Goal: Task Accomplishment & Management: Complete application form

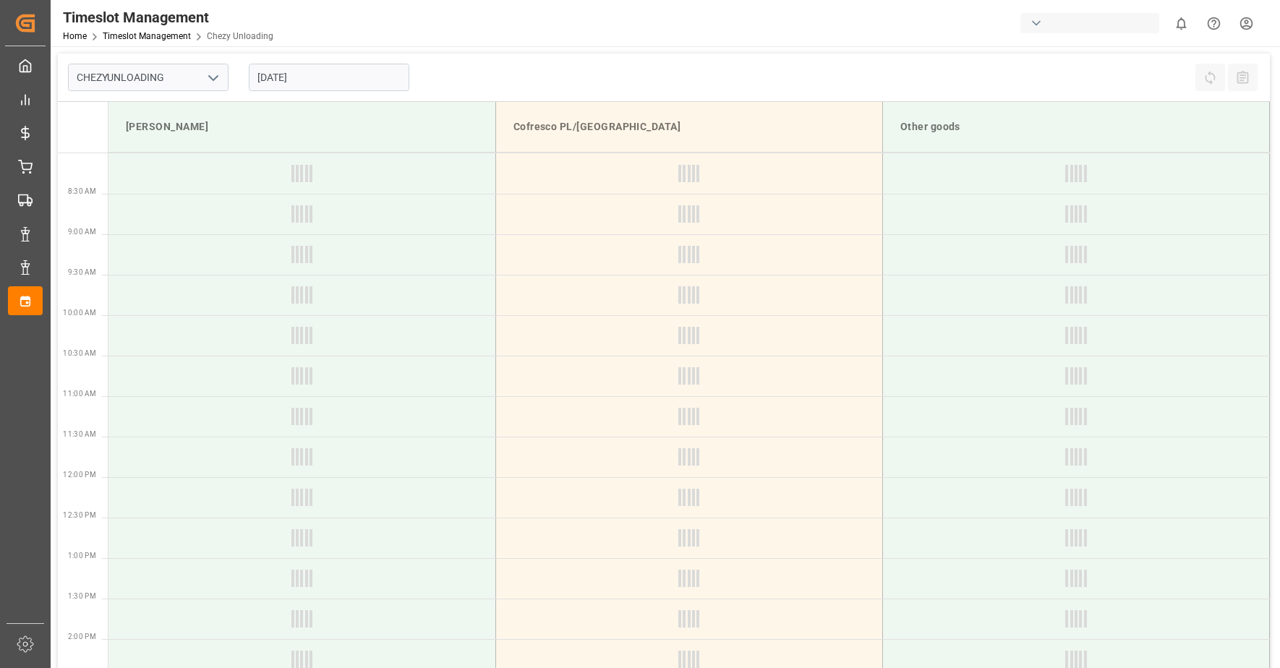
type input "Chezy Unloading"
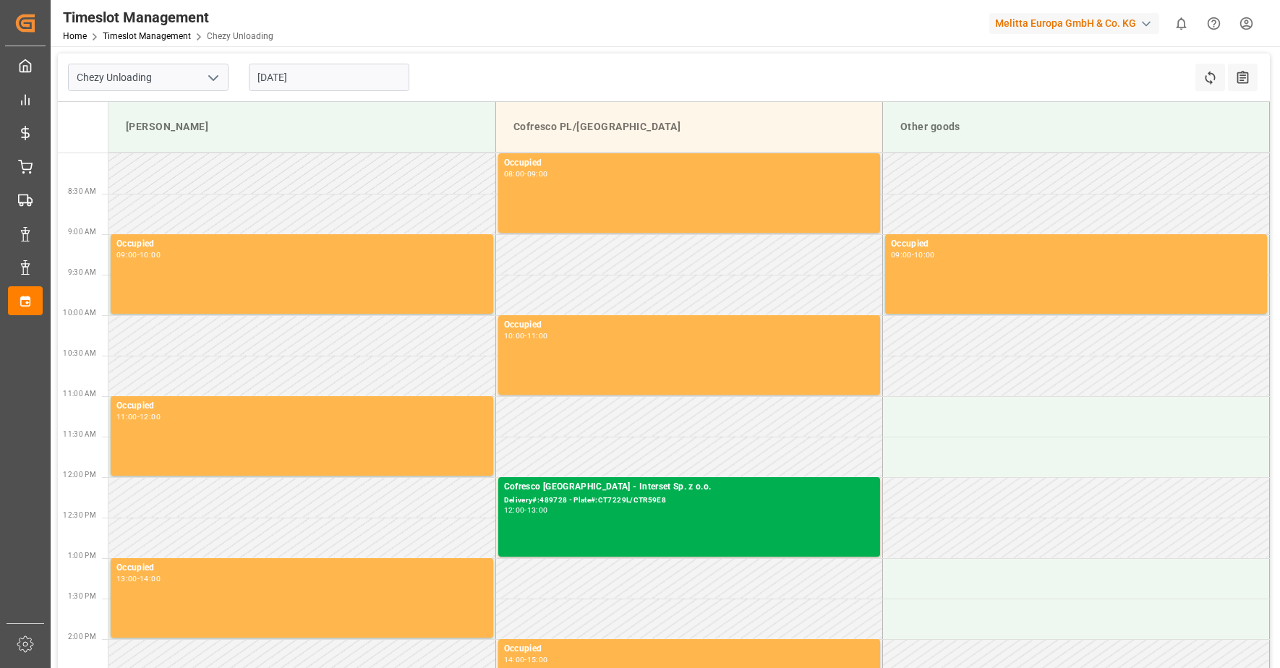
drag, startPoint x: 1026, startPoint y: 150, endPoint x: 271, endPoint y: 78, distance: 758.2
click at [271, 78] on input "[DATE]" at bounding box center [329, 77] width 160 height 27
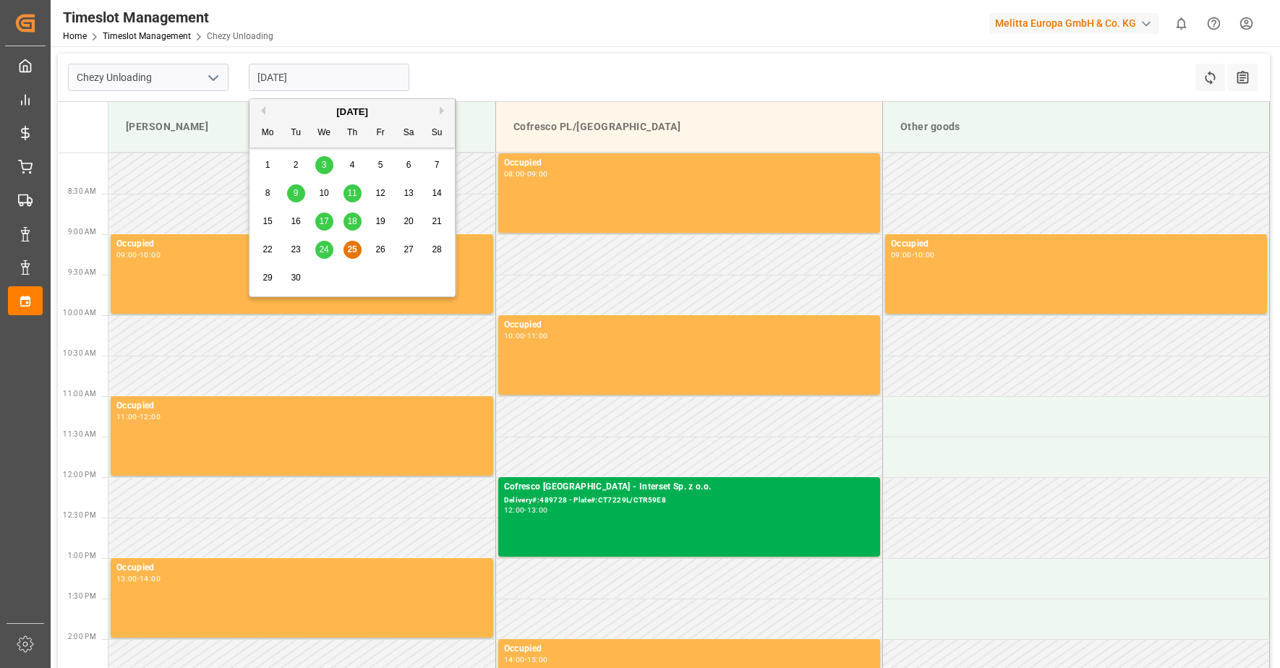
click at [436, 108] on div "[DATE]" at bounding box center [351, 112] width 205 height 14
click at [449, 110] on div "Previous Month Next Month [DATE] Mo Tu We Th Fr Sa Su 1 2 3 4 5 6 7 8 9 10 11 1…" at bounding box center [352, 197] width 207 height 199
click at [438, 111] on div "[DATE]" at bounding box center [351, 112] width 205 height 14
click at [442, 111] on button "Next Month" at bounding box center [444, 110] width 9 height 9
click at [322, 169] on span "1" at bounding box center [324, 165] width 5 height 10
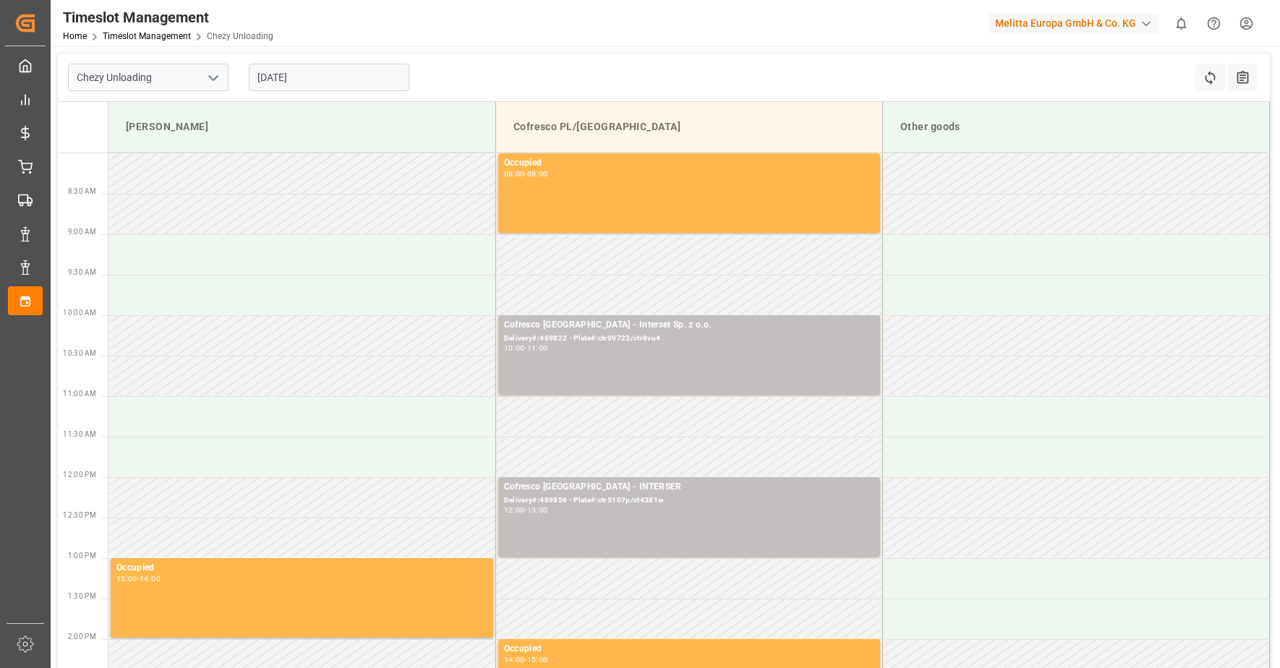
click at [269, 76] on input "[DATE]" at bounding box center [329, 77] width 160 height 27
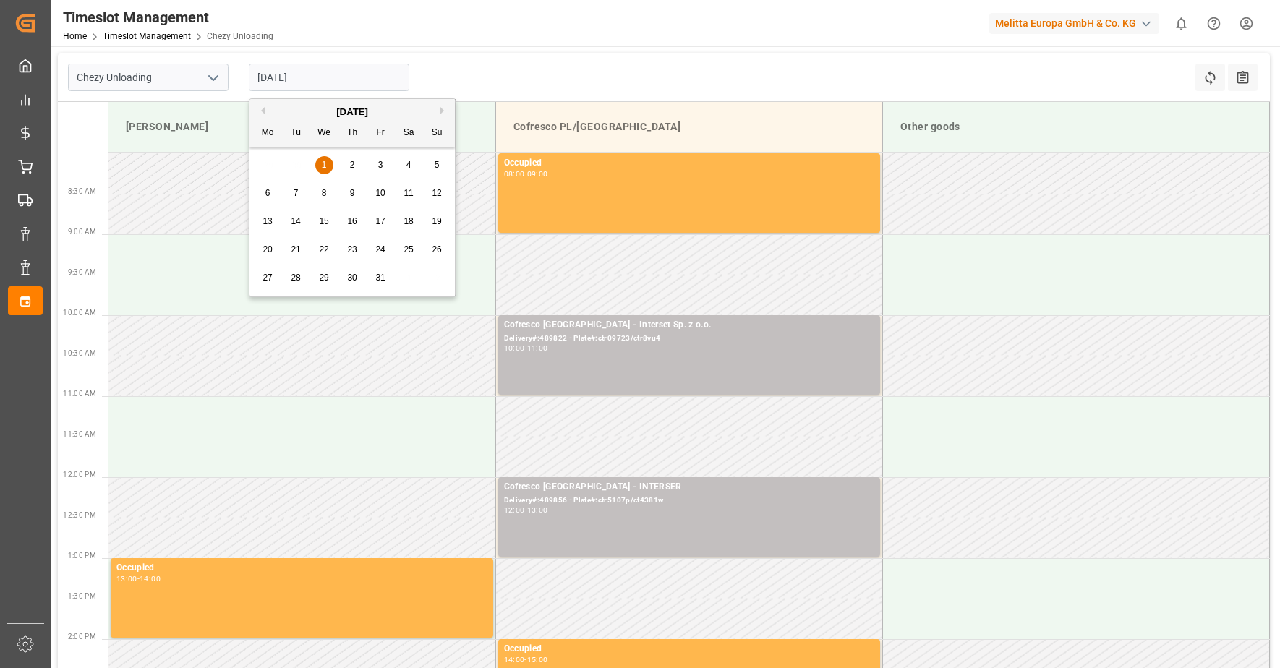
click at [261, 113] on button "Previous Month" at bounding box center [261, 110] width 9 height 9
click at [264, 278] on span "29" at bounding box center [266, 278] width 9 height 10
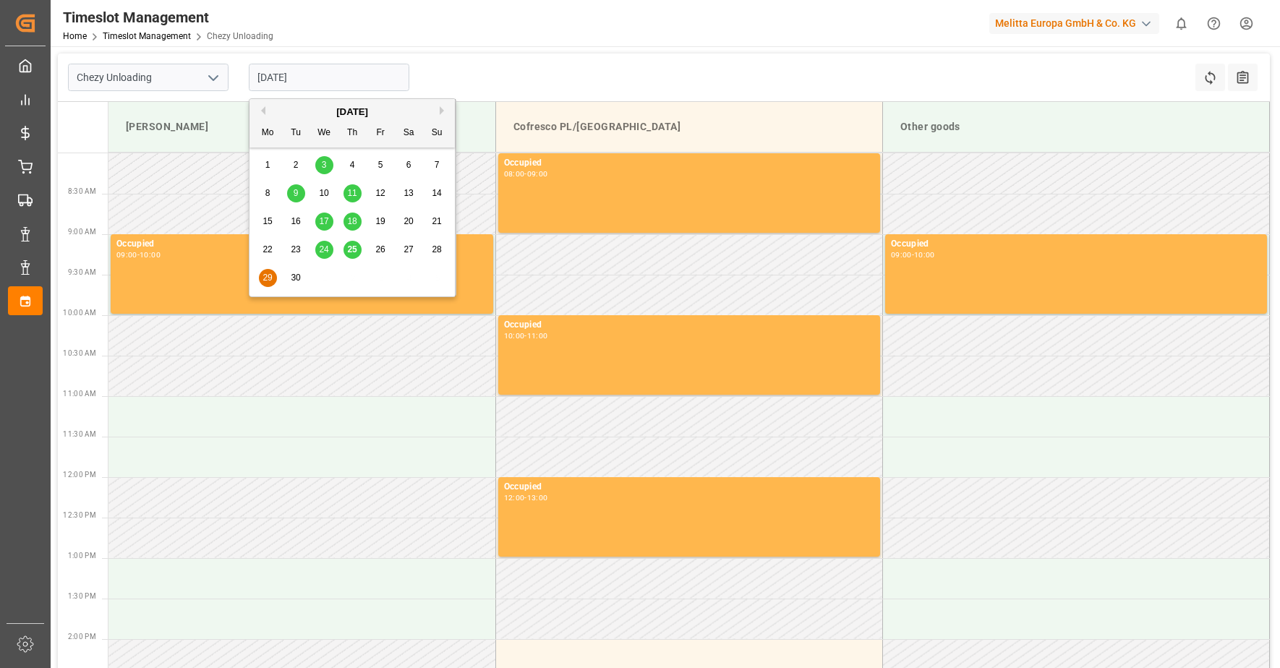
click at [262, 78] on input "[DATE]" at bounding box center [329, 77] width 160 height 27
click at [299, 281] on span "30" at bounding box center [295, 278] width 9 height 10
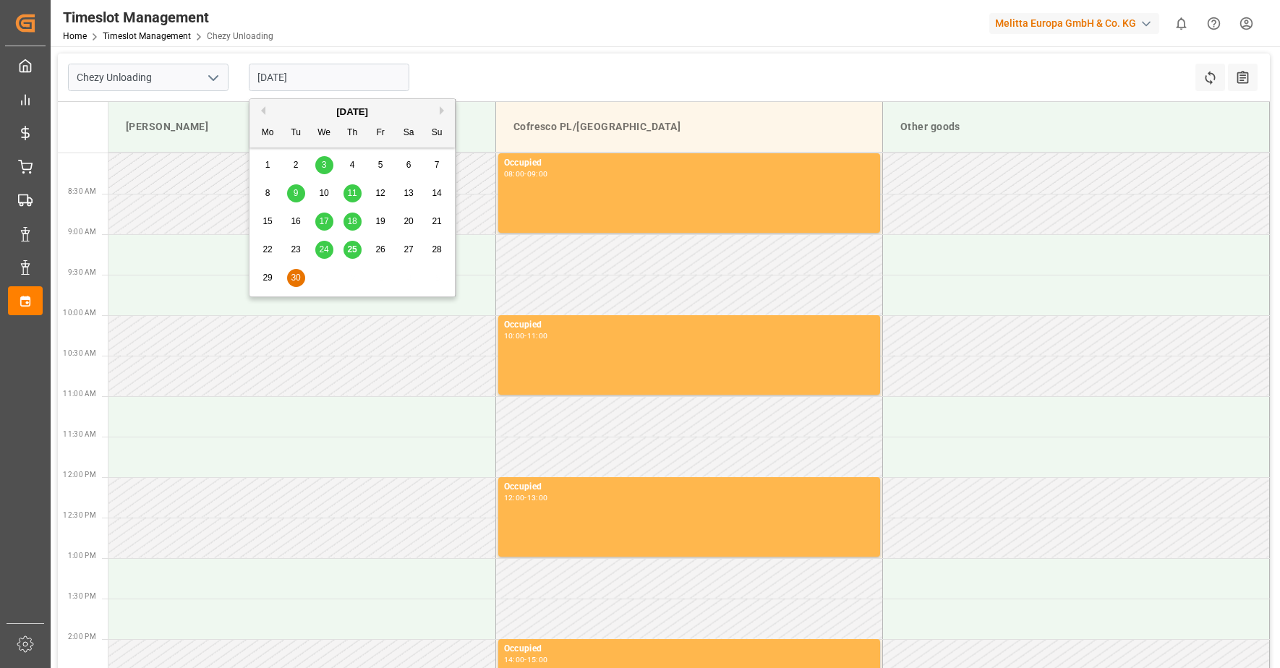
click at [268, 77] on input "[DATE]" at bounding box center [329, 77] width 160 height 27
click at [437, 111] on div "[DATE]" at bounding box center [351, 112] width 205 height 14
click at [444, 110] on button "Next Month" at bounding box center [444, 110] width 9 height 9
click at [324, 164] on span "1" at bounding box center [324, 165] width 5 height 10
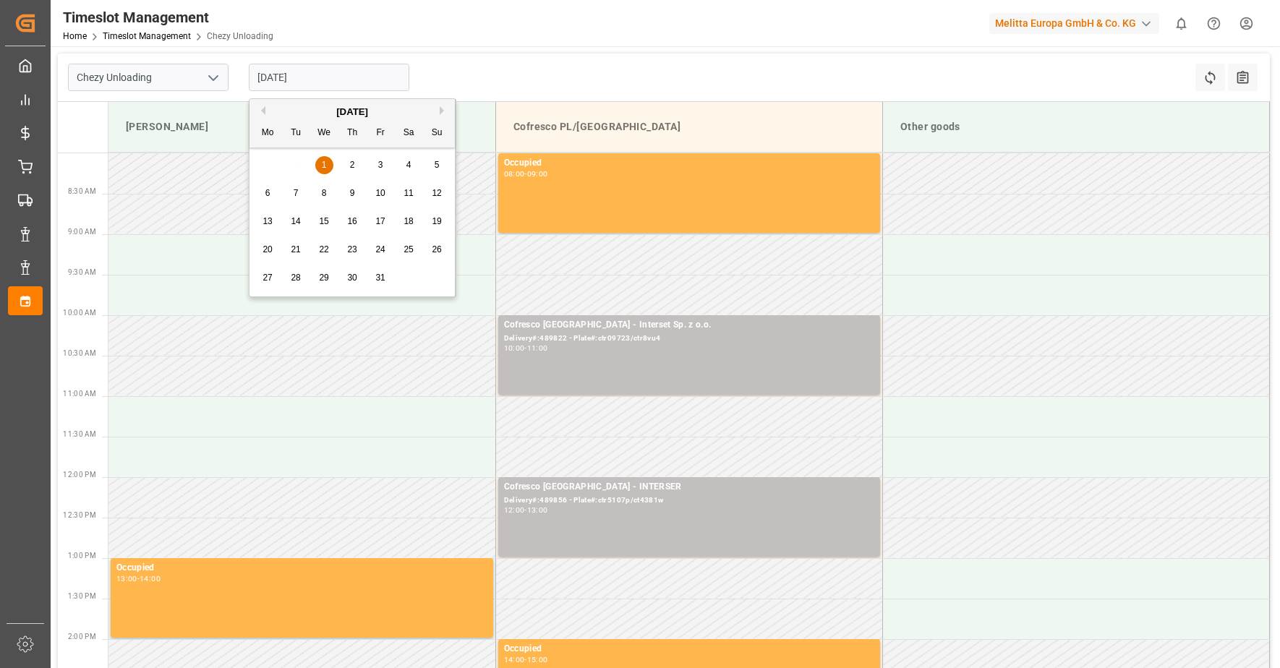
click at [265, 77] on input "[DATE]" at bounding box center [329, 77] width 160 height 27
click at [350, 167] on span "2" at bounding box center [352, 165] width 5 height 10
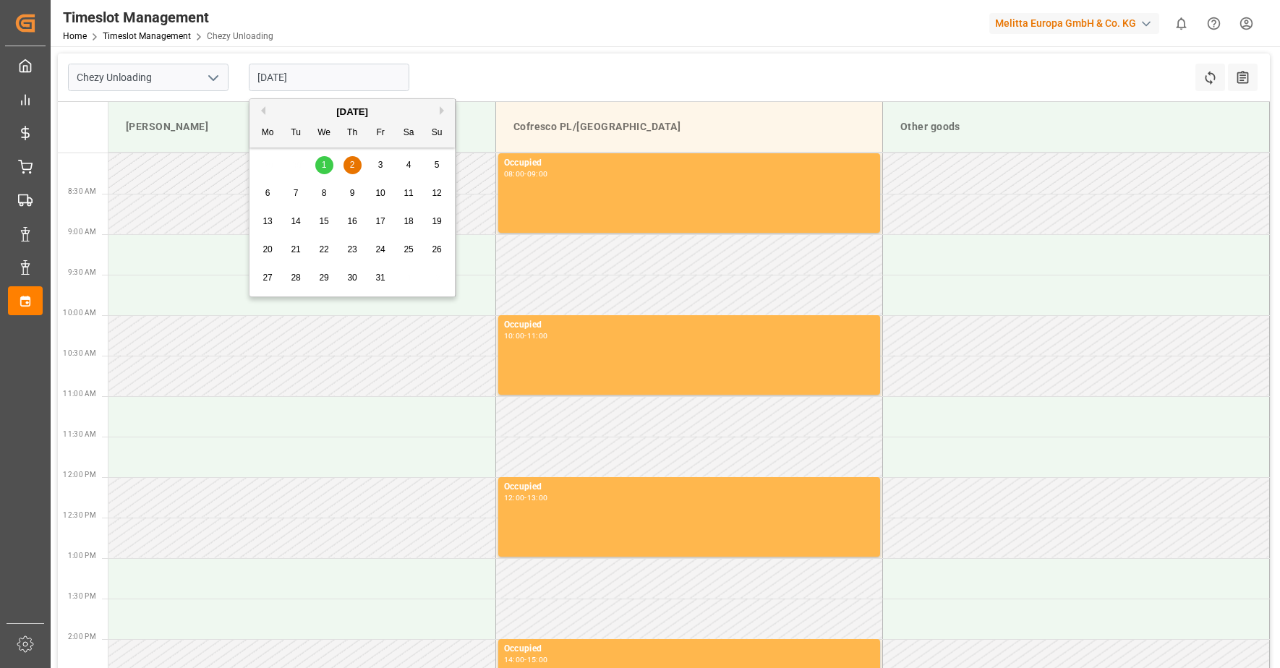
click at [265, 79] on input "[DATE]" at bounding box center [329, 77] width 160 height 27
click at [380, 166] on span "3" at bounding box center [380, 165] width 5 height 10
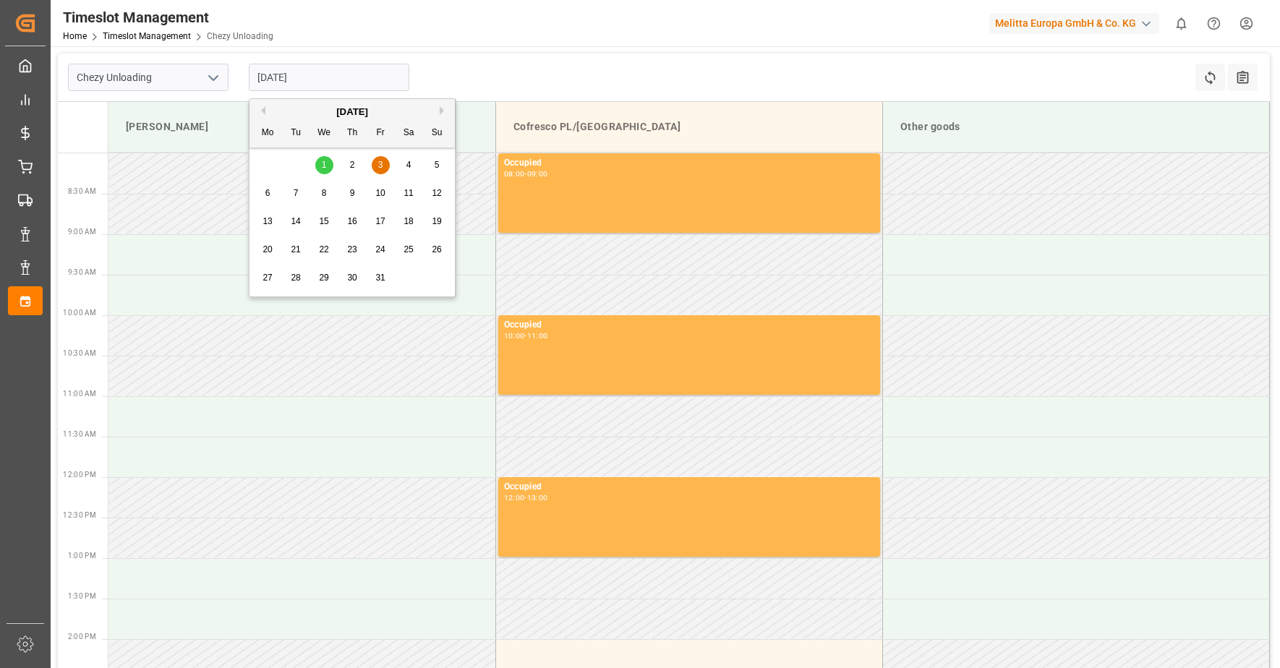
click at [267, 78] on input "[DATE]" at bounding box center [329, 77] width 160 height 27
click at [266, 114] on div "[DATE]" at bounding box center [351, 112] width 205 height 14
click at [261, 110] on button "Previous Month" at bounding box center [261, 110] width 9 height 9
click at [289, 276] on div "30" at bounding box center [296, 278] width 18 height 17
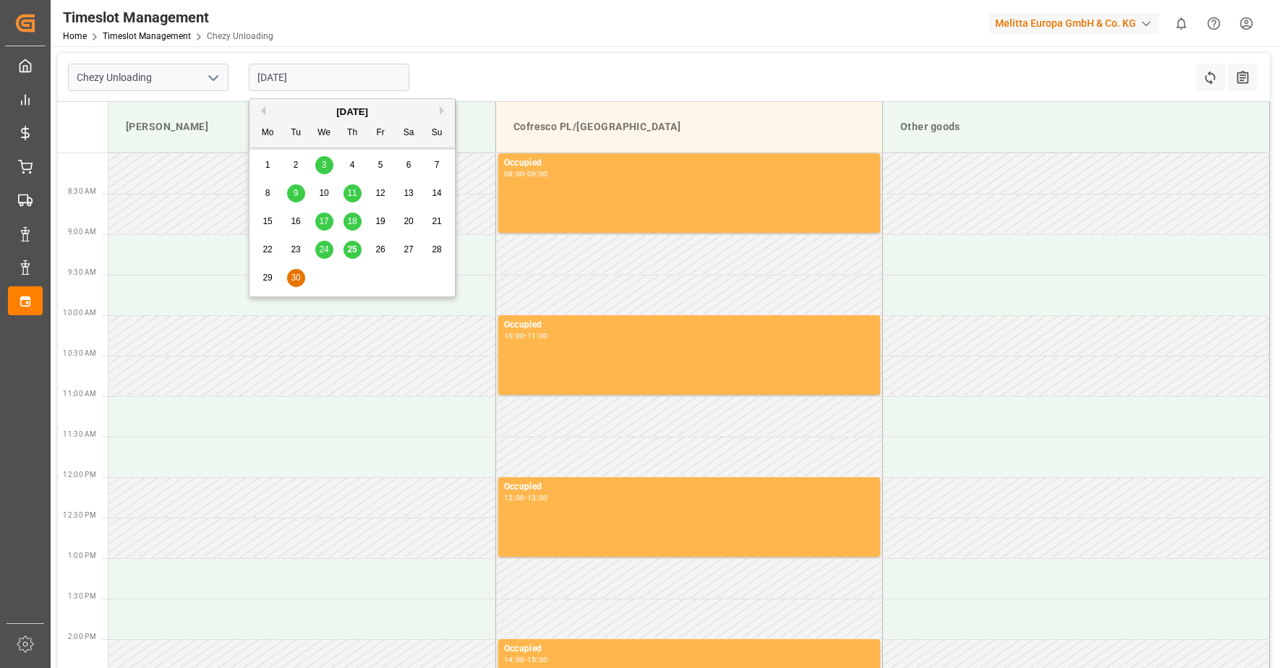
click at [269, 81] on input "[DATE]" at bounding box center [329, 77] width 160 height 27
click at [335, 78] on input "[DATE]" at bounding box center [329, 77] width 160 height 27
click at [442, 108] on button "Next Month" at bounding box center [444, 110] width 9 height 9
click at [381, 168] on span "3" at bounding box center [380, 165] width 5 height 10
type input "[DATE]"
